Goal: Task Accomplishment & Management: Manage account settings

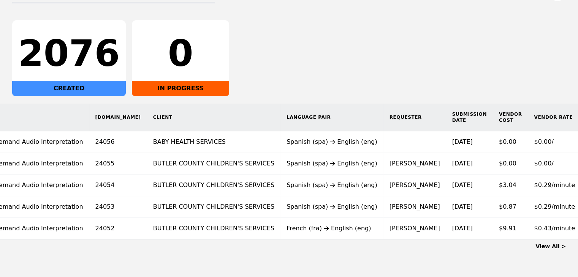
scroll to position [0, 55]
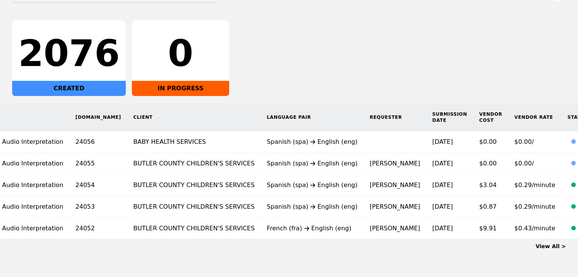
click at [553, 250] on link "View All >" at bounding box center [551, 247] width 30 height 6
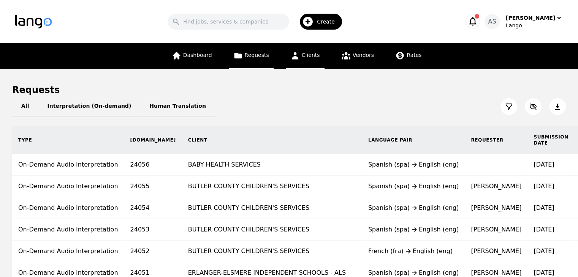
click at [310, 56] on span "Clients" at bounding box center [311, 55] width 18 height 6
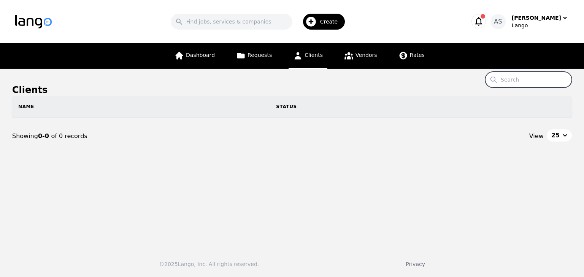
click at [538, 80] on input "Search" at bounding box center [528, 80] width 87 height 16
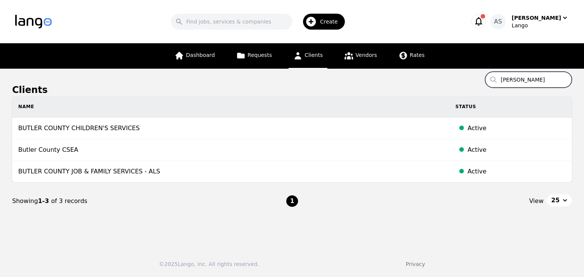
click at [532, 79] on input "butler" at bounding box center [528, 80] width 87 height 16
type input "carestar"
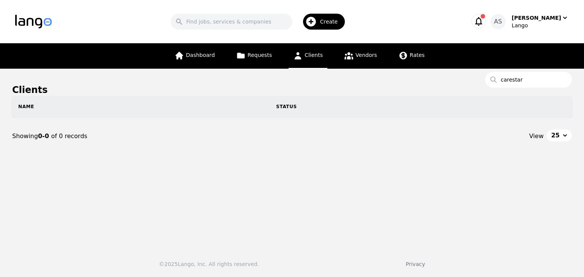
click at [219, 51] on link "Dashboard" at bounding box center [194, 55] width 49 height 25
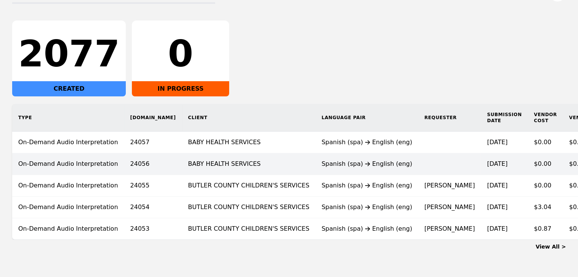
scroll to position [114, 0]
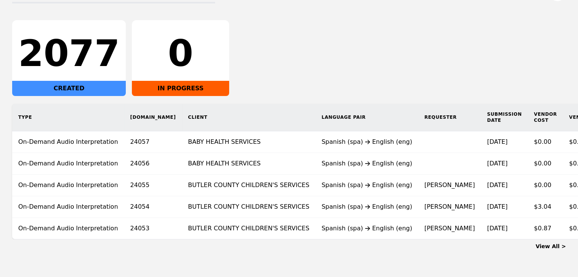
click at [550, 250] on link "View All >" at bounding box center [551, 247] width 30 height 6
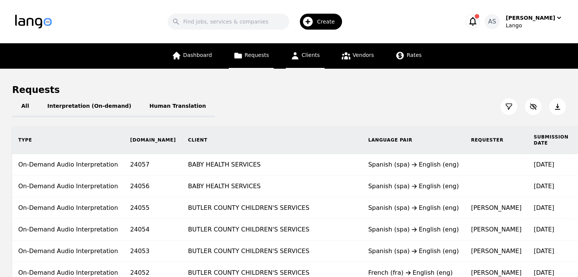
click at [300, 57] on link "Clients" at bounding box center [305, 55] width 39 height 25
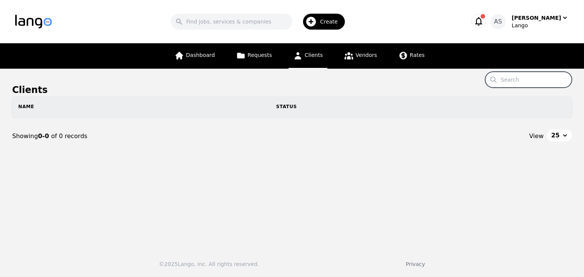
click at [515, 80] on input "Search" at bounding box center [528, 80] width 87 height 16
type input "hamilton"
click at [212, 51] on link "Dashboard" at bounding box center [194, 55] width 49 height 25
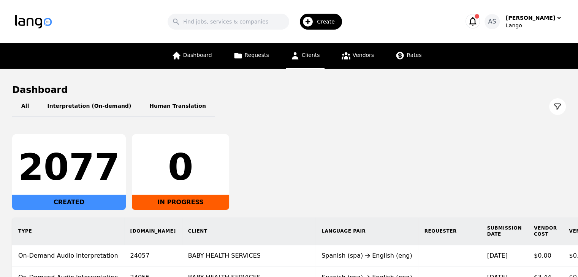
click at [304, 56] on span "Clients" at bounding box center [311, 55] width 18 height 6
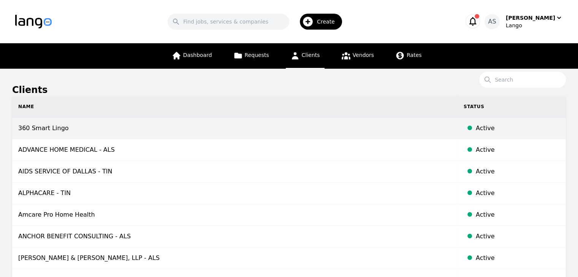
scroll to position [38, 0]
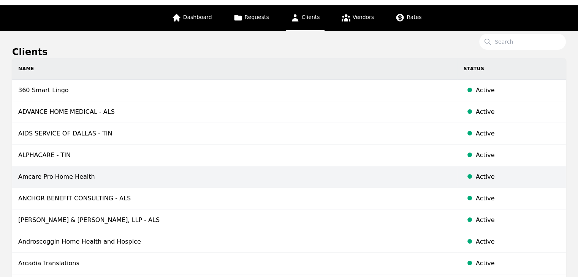
click at [99, 175] on td "Amcare Pro Home Health" at bounding box center [234, 177] width 445 height 22
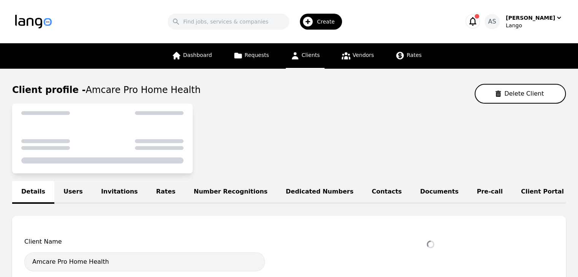
select select "active"
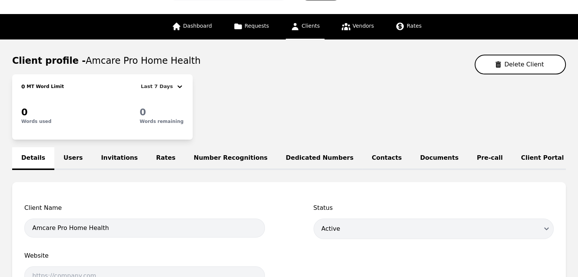
scroll to position [114, 0]
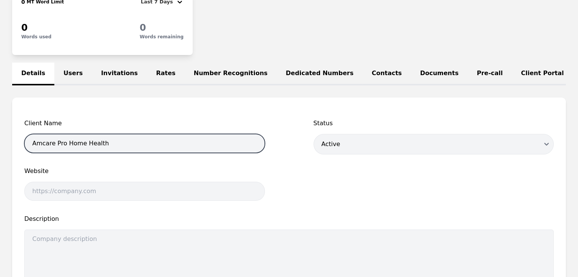
click at [53, 149] on input "Amcare Pro Home Health" at bounding box center [144, 143] width 241 height 19
type input "AMCARE PRO HOME HEALTH"
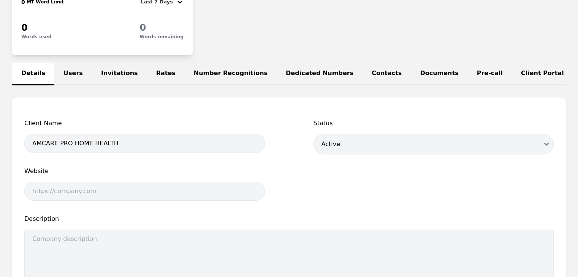
click at [248, 111] on div "Client Name AMCARE PRO HOME HEALTH Status Draft Active Disabled Website Descrip…" at bounding box center [289, 251] width 554 height 307
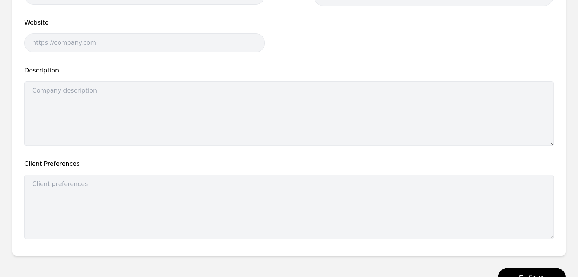
scroll to position [328, 0]
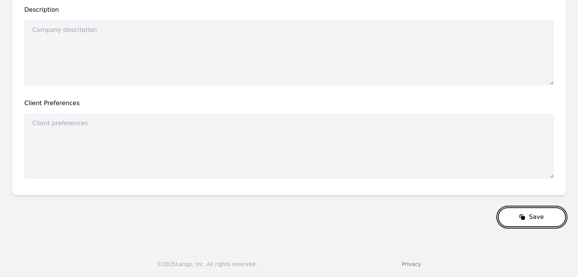
click at [558, 217] on button "Save" at bounding box center [532, 218] width 68 height 20
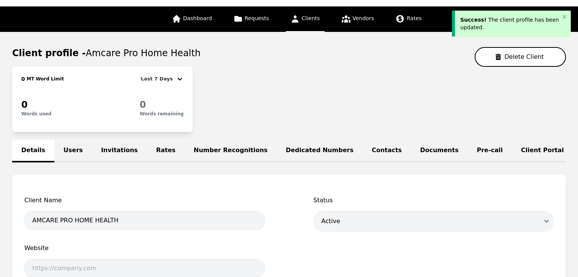
scroll to position [0, 0]
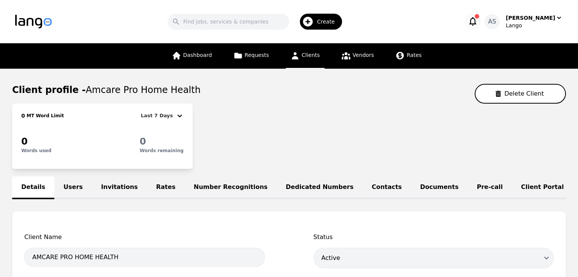
click at [295, 53] on icon at bounding box center [295, 55] width 7 height 7
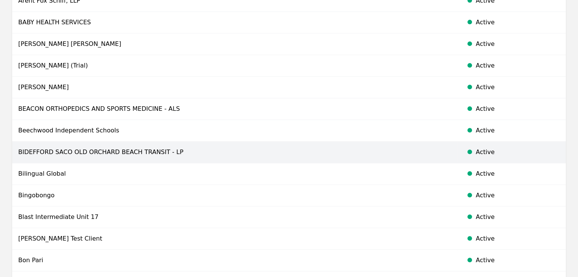
scroll to position [342, 0]
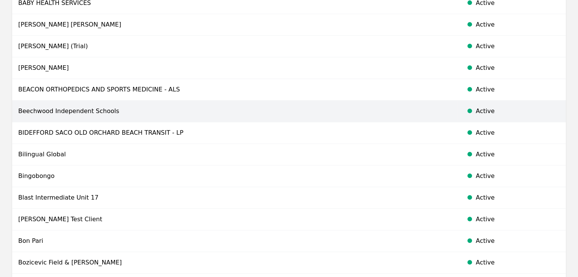
click at [106, 114] on td "Beechwood Independent Schools" at bounding box center [234, 112] width 445 height 22
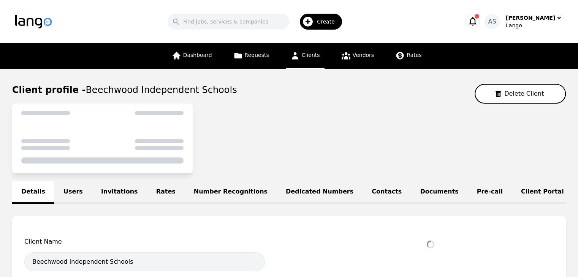
select select "active"
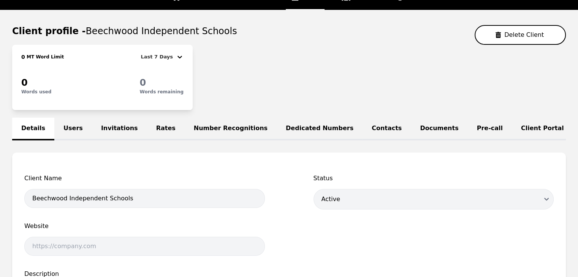
scroll to position [76, 0]
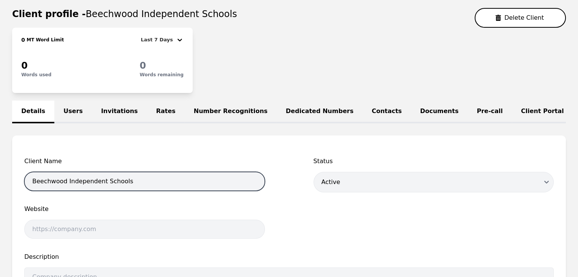
click at [63, 187] on input "Beechwood Independent Schools" at bounding box center [144, 181] width 241 height 19
type input "BEECHWOOD INDEPENDENT SCHOOLS"
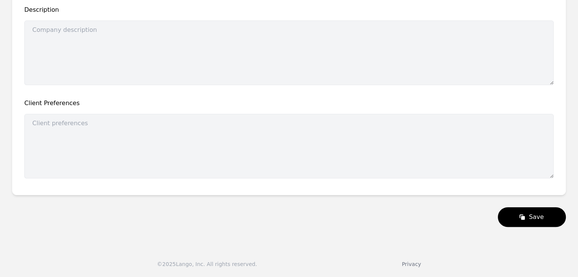
scroll to position [328, 0]
click at [528, 208] on button "Save" at bounding box center [532, 218] width 68 height 20
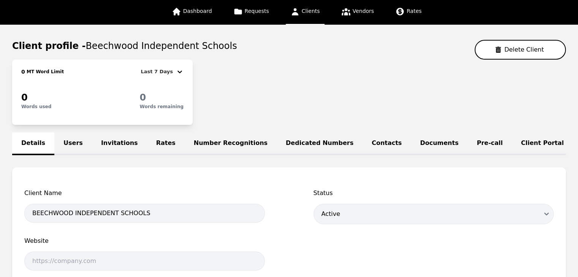
scroll to position [0, 0]
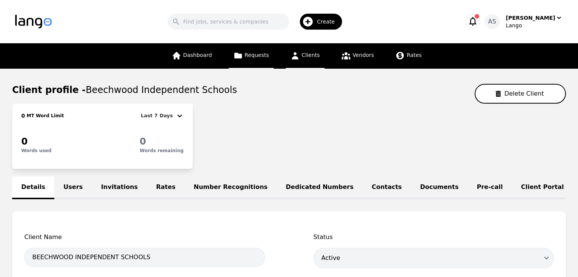
click at [269, 57] on span "Requests" at bounding box center [257, 55] width 24 height 6
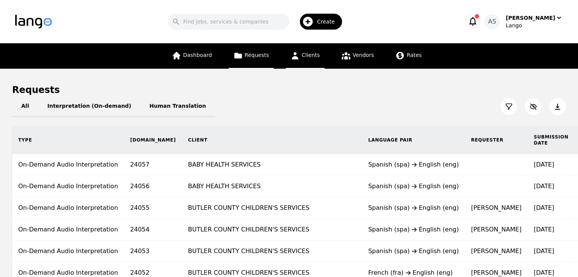
click at [300, 57] on icon at bounding box center [295, 56] width 10 height 10
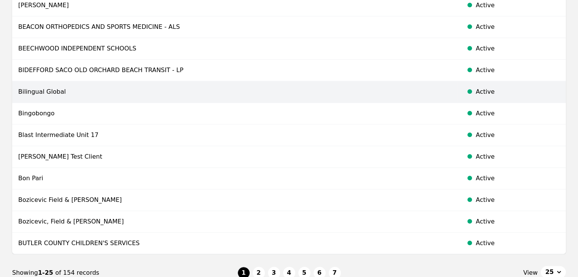
scroll to position [418, 0]
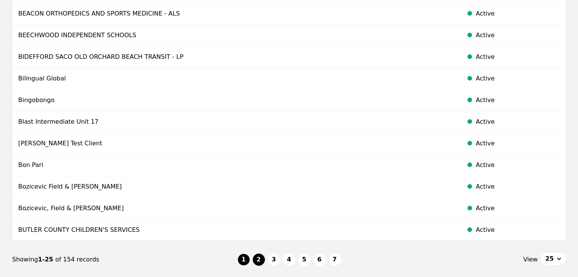
click at [258, 259] on button "2" at bounding box center [259, 260] width 12 height 12
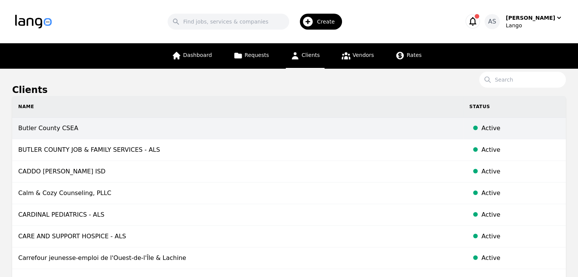
click at [59, 134] on td "Butler County CSEA" at bounding box center [237, 129] width 451 height 22
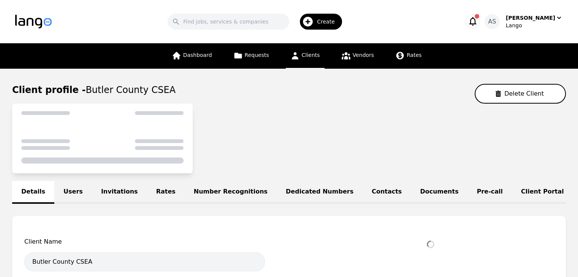
select select "active"
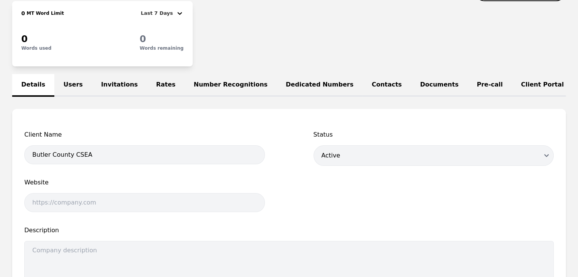
scroll to position [114, 0]
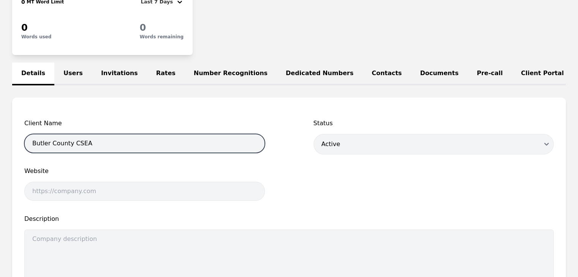
click at [68, 151] on input "Butler County CSEA" at bounding box center [144, 143] width 241 height 19
type input "BUTLER COUNTY CSEA - ALS"
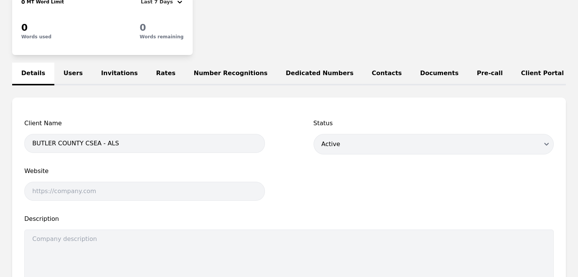
click at [301, 184] on div "Client Name BUTLER COUNTY CSEA - ALS Status Draft Active Disabled Website Descr…" at bounding box center [288, 256] width 529 height 274
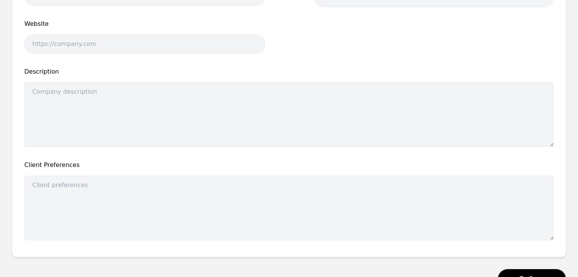
scroll to position [328, 0]
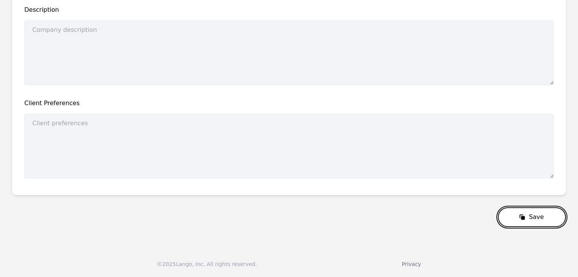
click at [525, 218] on icon "submit" at bounding box center [523, 218] width 4 height 4
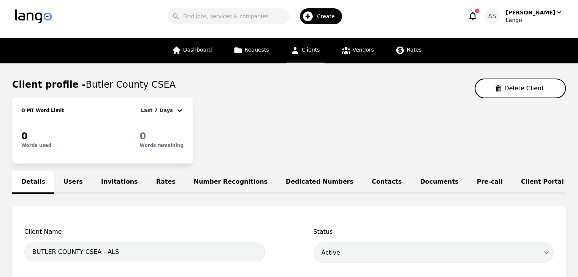
scroll to position [0, 0]
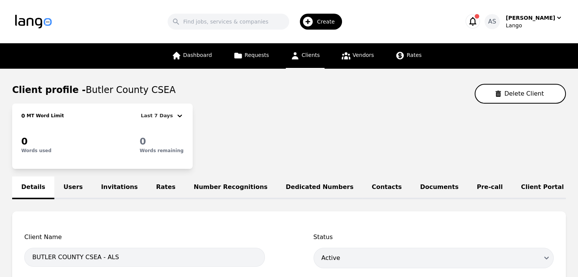
click at [297, 57] on icon at bounding box center [295, 56] width 10 height 10
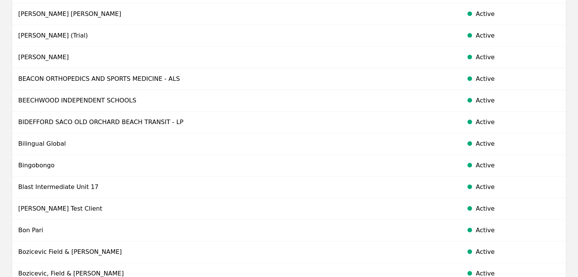
scroll to position [467, 0]
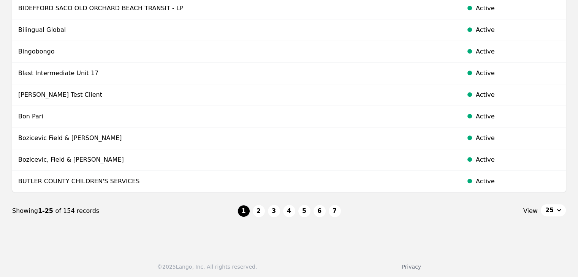
drag, startPoint x: 128, startPoint y: 170, endPoint x: 123, endPoint y: 171, distance: 4.6
click at [129, 175] on td "BUTLER COUNTY CHILDREN'S SERVICES" at bounding box center [234, 182] width 445 height 22
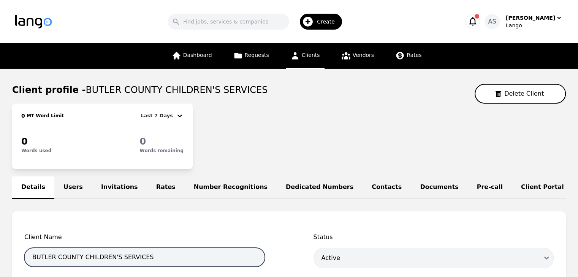
click at [165, 267] on input "BUTLER COUNTY CHILDREN'S SERVICES" at bounding box center [144, 257] width 241 height 19
type input "BUTLER COUNTY CHILDREN'S SERVICES - ALS"
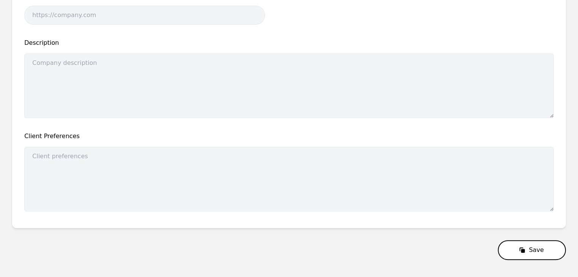
scroll to position [328, 0]
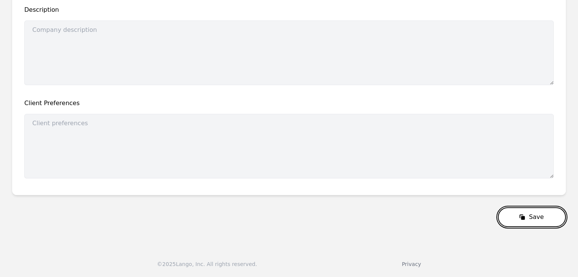
click at [544, 217] on button "Save" at bounding box center [532, 218] width 68 height 20
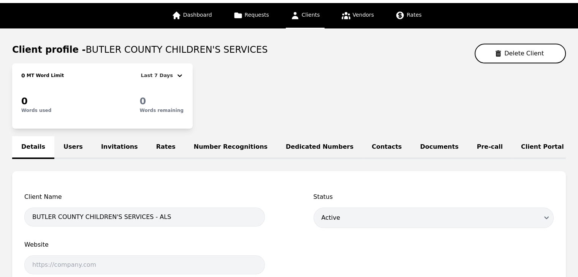
scroll to position [0, 0]
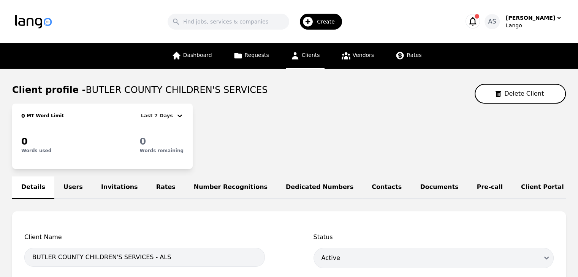
click at [318, 58] on span "Clients" at bounding box center [311, 55] width 18 height 6
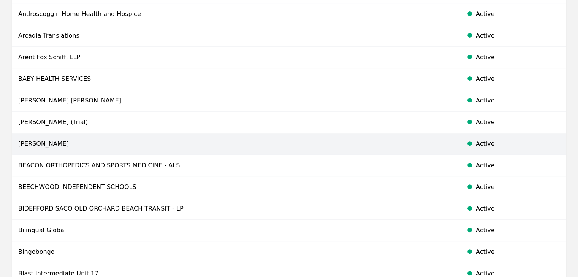
scroll to position [304, 0]
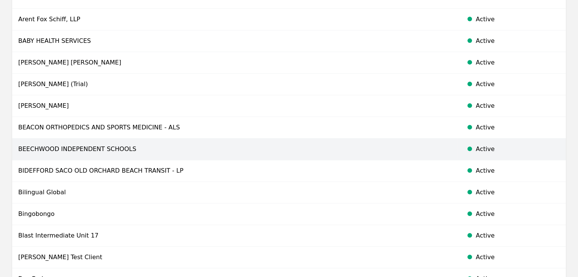
click at [156, 152] on td "BEECHWOOD INDEPENDENT SCHOOLS" at bounding box center [234, 150] width 445 height 22
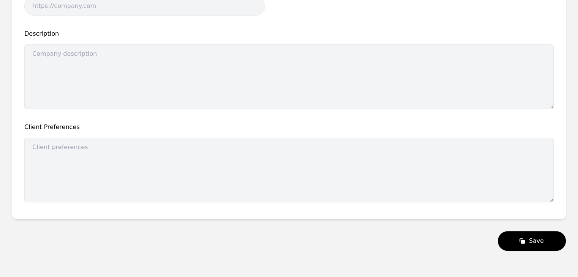
select select "active"
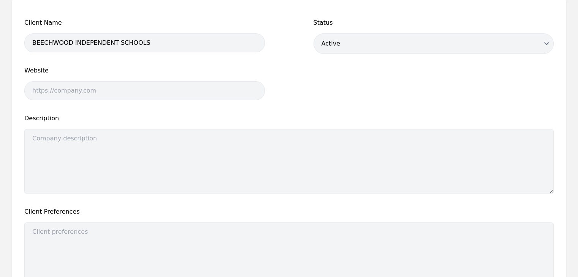
scroll to position [152, 0]
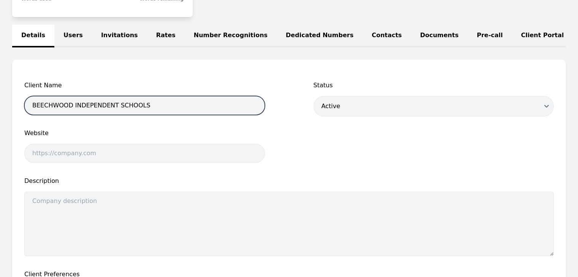
drag, startPoint x: 171, startPoint y: 113, endPoint x: 176, endPoint y: 113, distance: 4.9
click at [171, 113] on input "BEECHWOOD INDEPENDENT SCHOOLS" at bounding box center [144, 105] width 241 height 19
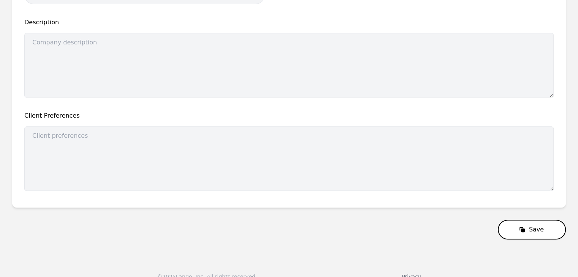
scroll to position [328, 0]
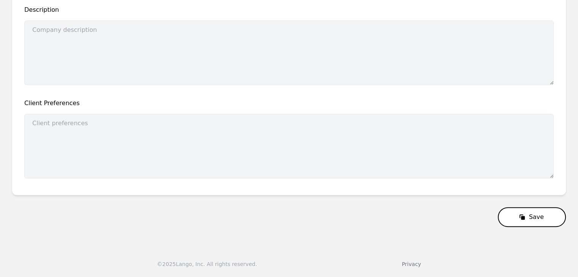
type input "BEECHWOOD INDEPENDENT SCHOOLS - ALS"
click at [540, 226] on button "Save" at bounding box center [532, 218] width 68 height 20
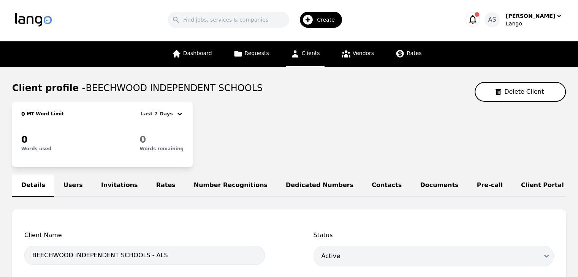
scroll to position [0, 0]
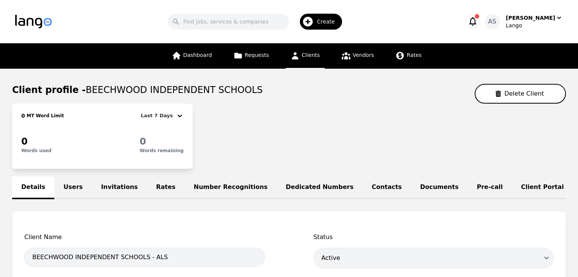
click at [307, 59] on link "Clients" at bounding box center [305, 55] width 39 height 25
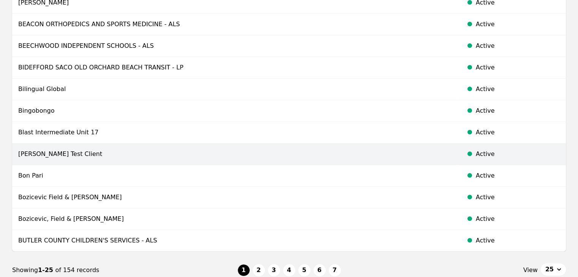
scroll to position [418, 0]
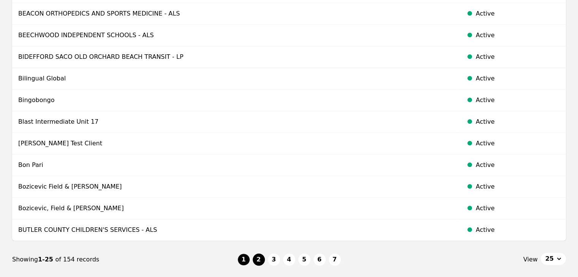
click at [262, 260] on button "2" at bounding box center [259, 260] width 12 height 12
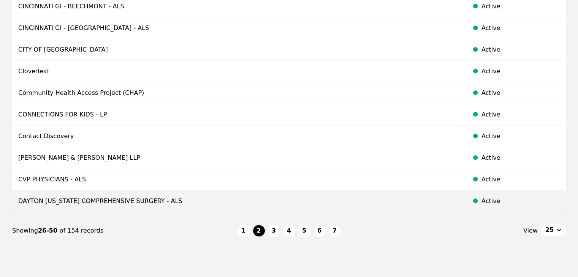
scroll to position [467, 0]
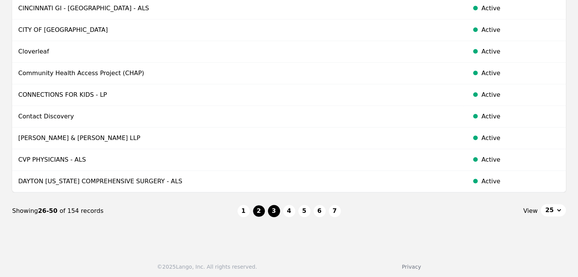
click at [279, 207] on button "3" at bounding box center [274, 211] width 12 height 12
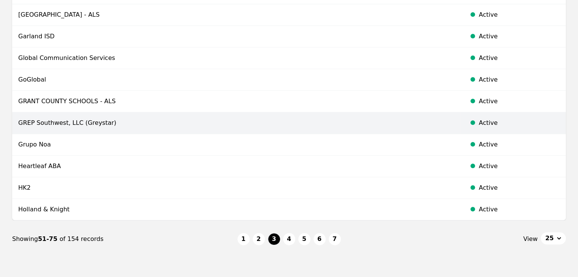
scroll to position [456, 0]
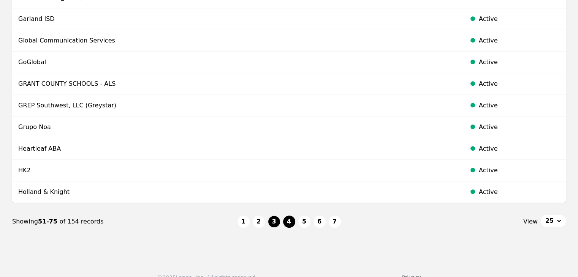
click at [294, 222] on button "4" at bounding box center [289, 222] width 12 height 12
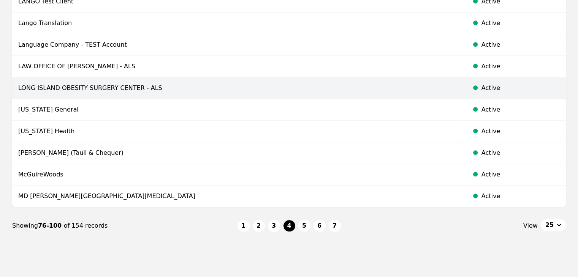
scroll to position [456, 0]
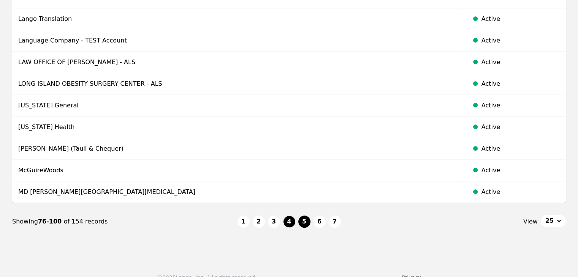
click at [303, 222] on button "5" at bounding box center [304, 222] width 12 height 12
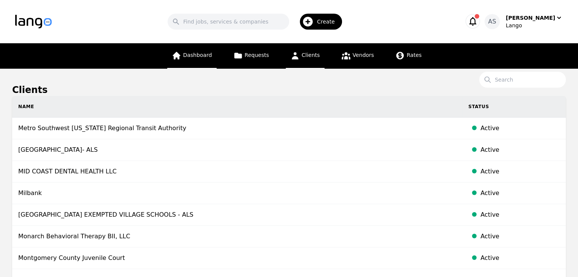
click at [210, 53] on span "Dashboard" at bounding box center [197, 55] width 29 height 6
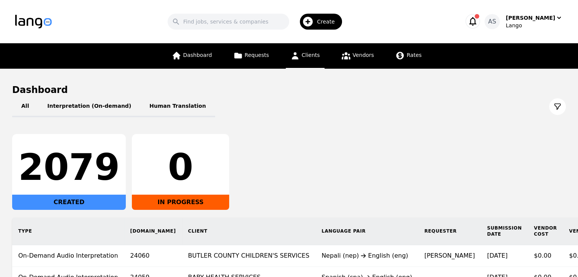
click at [307, 58] on span "Clients" at bounding box center [311, 55] width 18 height 6
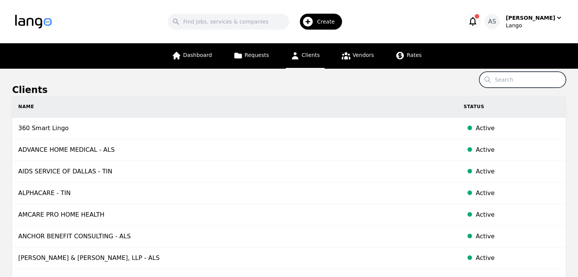
click at [504, 77] on input "Search" at bounding box center [522, 80] width 87 height 16
type input "baby health"
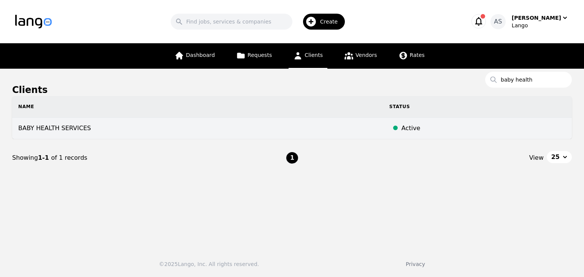
click at [112, 130] on td "BABY HEALTH SERVICES" at bounding box center [197, 129] width 371 height 22
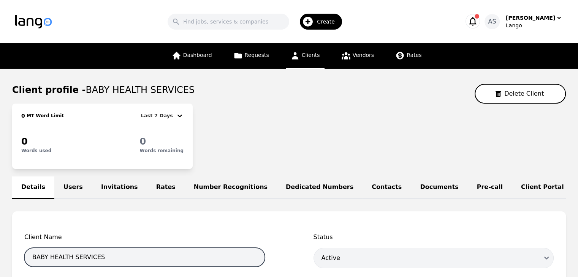
click at [120, 262] on input "BABY HEALTH SERVICES" at bounding box center [144, 257] width 241 height 19
type input "BABY HEALTH SERVICES - ALS"
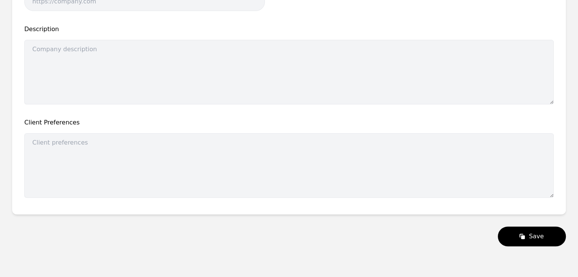
scroll to position [152, 0]
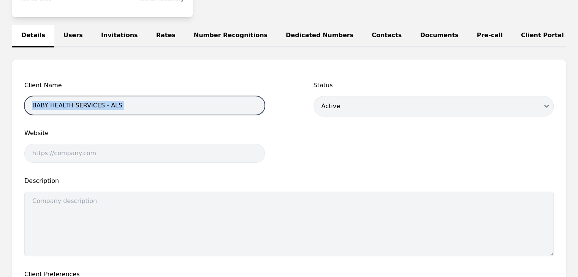
click at [185, 109] on input "BABY HEALTH SERVICES - ALS" at bounding box center [144, 105] width 241 height 19
click at [208, 113] on input "BABY HEALTH SERVICES - ALS" at bounding box center [144, 105] width 241 height 19
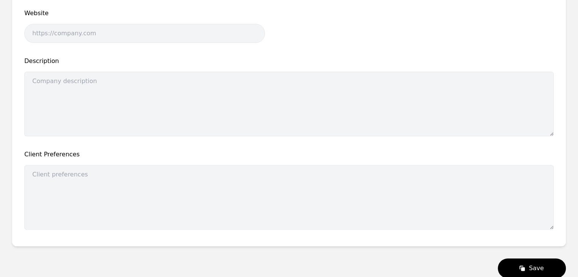
scroll to position [328, 0]
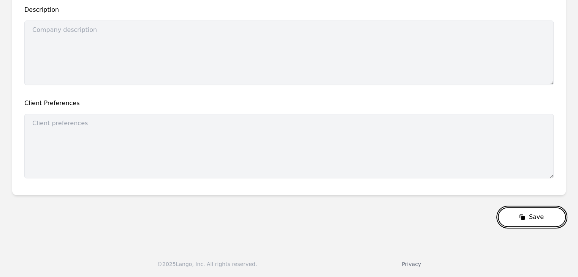
click at [525, 224] on button "Save" at bounding box center [532, 218] width 68 height 20
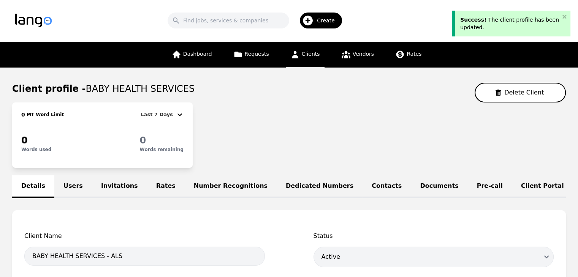
scroll to position [0, 0]
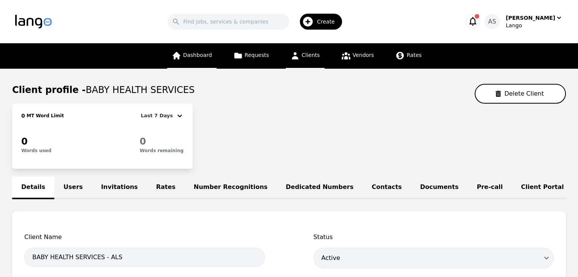
click at [201, 62] on link "Dashboard" at bounding box center [191, 55] width 49 height 25
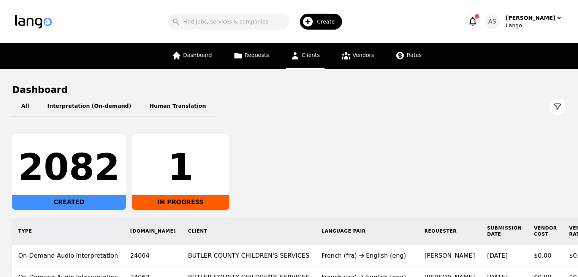
click at [309, 56] on span "Clients" at bounding box center [311, 55] width 18 height 6
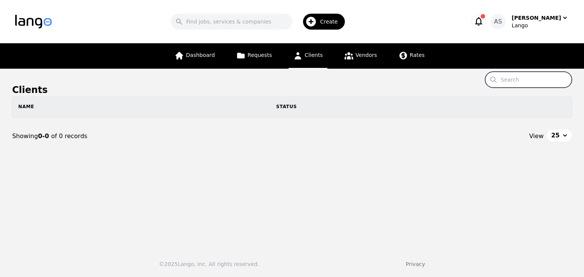
click at [531, 85] on input "Search" at bounding box center [528, 80] width 87 height 16
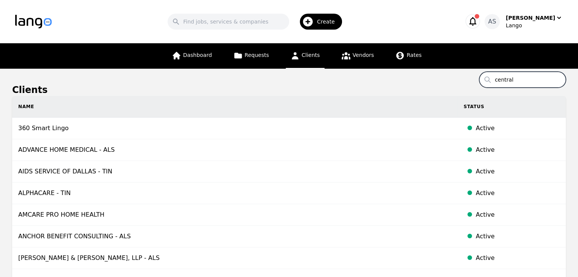
type input "central"
